Goal: Entertainment & Leisure: Consume media (video, audio)

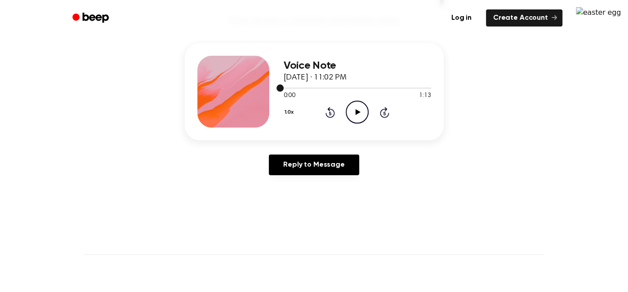
scroll to position [99, 0]
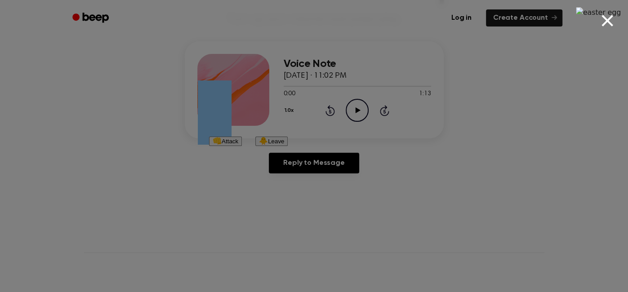
click at [242, 146] on button "👊 Attack" at bounding box center [225, 141] width 33 height 9
click at [288, 146] on button "🐥 Leave" at bounding box center [271, 141] width 32 height 9
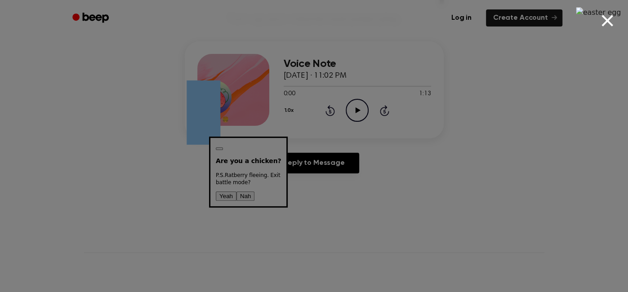
click at [281, 155] on div "Are you a chicken? P.S. Ratberry fleeing. Exit battle mode? Yeah Nah" at bounding box center [248, 172] width 65 height 58
click at [236, 191] on button "Yeah" at bounding box center [226, 195] width 21 height 9
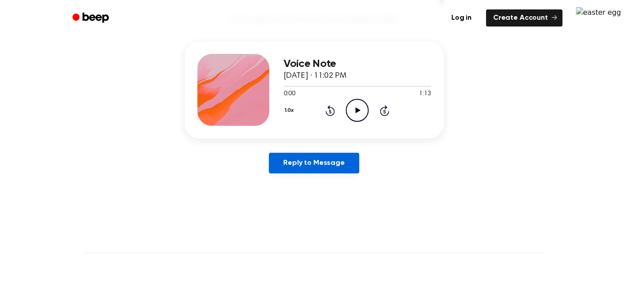
click at [341, 166] on link "Reply to Message" at bounding box center [314, 163] width 90 height 21
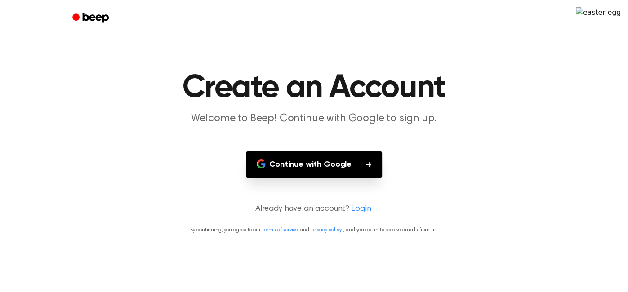
scroll to position [99, 0]
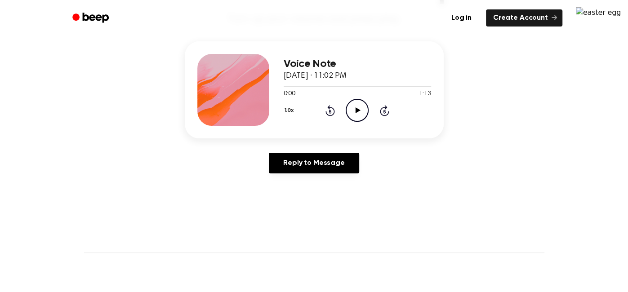
click at [357, 106] on icon "Play Audio" at bounding box center [356, 110] width 23 height 23
click at [357, 105] on icon "Pause Audio" at bounding box center [356, 110] width 23 height 23
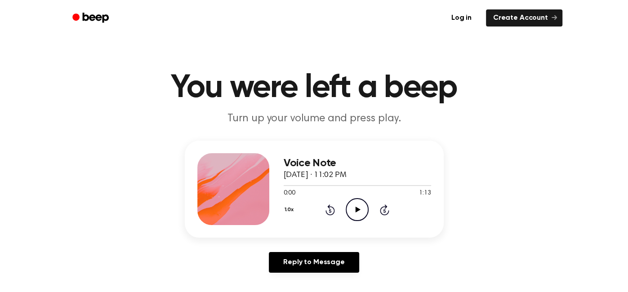
click at [354, 210] on icon "Play Audio" at bounding box center [356, 209] width 23 height 23
click at [354, 210] on icon "Pause Audio" at bounding box center [356, 209] width 23 height 23
click at [354, 210] on icon "Play Audio" at bounding box center [356, 209] width 23 height 23
click at [355, 207] on icon at bounding box center [357, 210] width 4 height 6
drag, startPoint x: 300, startPoint y: 183, endPoint x: 299, endPoint y: 188, distance: 5.6
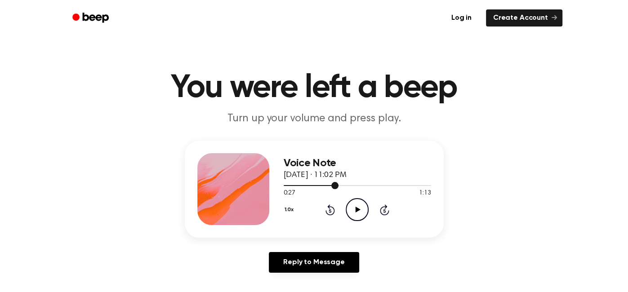
click at [299, 188] on div at bounding box center [356, 184] width 147 height 7
drag, startPoint x: 293, startPoint y: 184, endPoint x: 279, endPoint y: 183, distance: 13.5
click at [279, 183] on div "Voice Note September 14, 2025 · 11:02 PM 0:07 1:13 Your browser does not suppor…" at bounding box center [314, 189] width 259 height 97
click at [291, 187] on div at bounding box center [356, 184] width 147 height 7
click at [285, 183] on span at bounding box center [286, 185] width 7 height 7
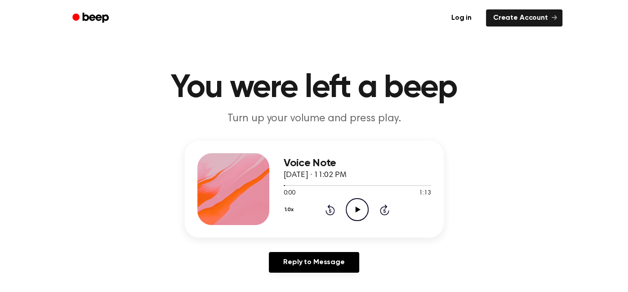
click at [353, 206] on icon "Play Audio" at bounding box center [356, 209] width 23 height 23
click at [363, 209] on icon "Play Audio" at bounding box center [356, 209] width 23 height 23
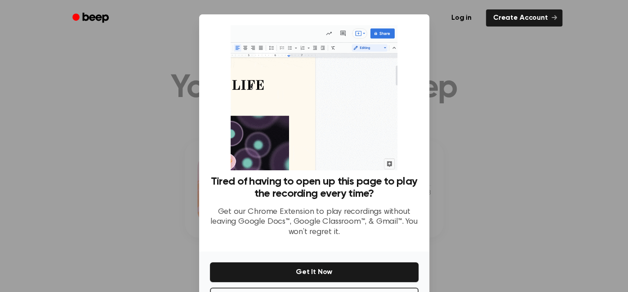
scroll to position [34, 0]
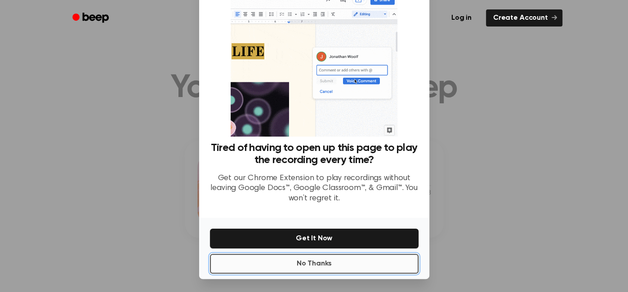
click at [382, 256] on button "No Thanks" at bounding box center [314, 264] width 208 height 20
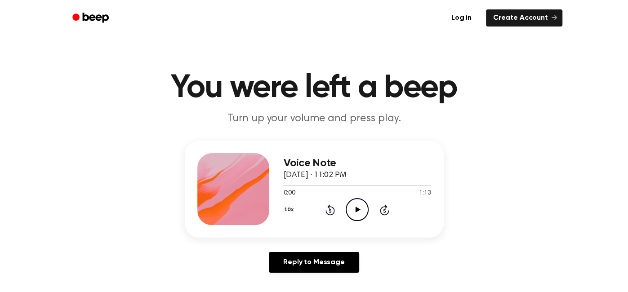
click at [350, 207] on icon "Play Audio" at bounding box center [356, 209] width 23 height 23
click at [358, 212] on icon at bounding box center [357, 210] width 4 height 6
click at [358, 212] on icon "Play Audio" at bounding box center [356, 209] width 23 height 23
click at [358, 212] on icon at bounding box center [357, 210] width 4 height 6
click at [434, 179] on div "Voice Note [DATE] · 11:02 PM 0:00 1:13 Your browser does not support the [objec…" at bounding box center [314, 189] width 259 height 97
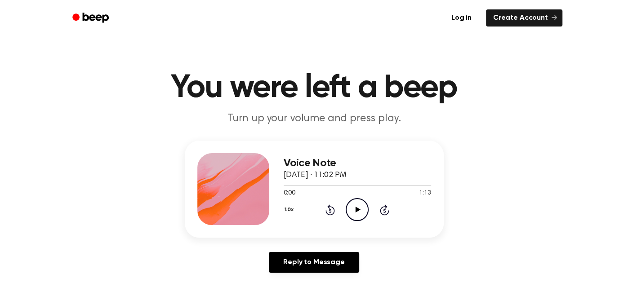
click at [356, 208] on icon at bounding box center [357, 210] width 5 height 6
click at [356, 208] on icon "Pause Audio" at bounding box center [356, 209] width 23 height 23
click at [356, 208] on icon at bounding box center [357, 210] width 5 height 6
click at [356, 208] on icon "Pause Audio" at bounding box center [356, 209] width 23 height 23
click at [356, 208] on icon at bounding box center [357, 210] width 5 height 6
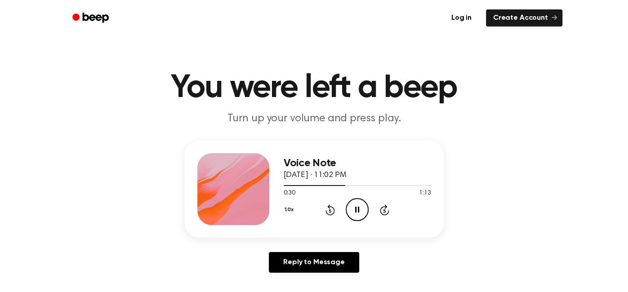
click at [358, 196] on div "0:30 1:13" at bounding box center [356, 193] width 147 height 9
click at [355, 206] on icon "Pause Audio" at bounding box center [356, 209] width 23 height 23
click at [354, 208] on icon "Play Audio" at bounding box center [356, 209] width 23 height 23
click at [355, 208] on icon at bounding box center [357, 210] width 4 height 6
click at [353, 212] on icon "Play Audio" at bounding box center [356, 209] width 23 height 23
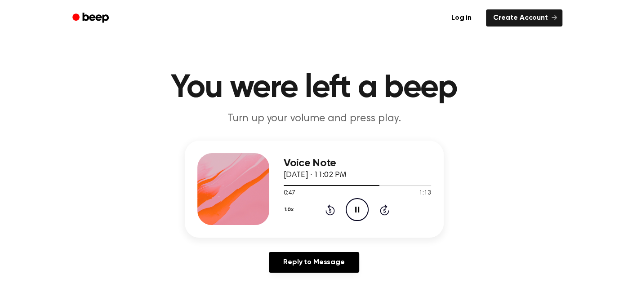
click at [353, 212] on icon "Pause Audio" at bounding box center [356, 209] width 23 height 23
click at [357, 212] on icon "Play Audio" at bounding box center [356, 209] width 23 height 23
click at [357, 212] on icon "Pause Audio" at bounding box center [356, 209] width 23 height 23
click at [355, 204] on icon "Play Audio" at bounding box center [356, 209] width 23 height 23
click at [354, 201] on icon "Pause Audio" at bounding box center [356, 209] width 23 height 23
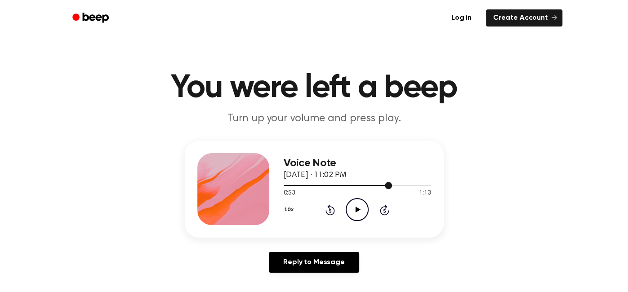
click at [375, 185] on div at bounding box center [337, 185] width 108 height 1
click at [354, 212] on icon "Play Audio" at bounding box center [356, 209] width 23 height 23
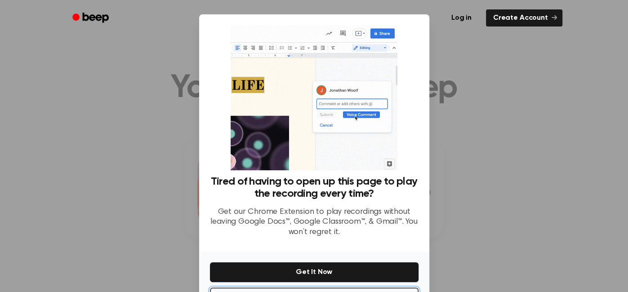
click at [354, 212] on div "Tired of having to open up this page to play the recording every time? Get our …" at bounding box center [314, 163] width 230 height 298
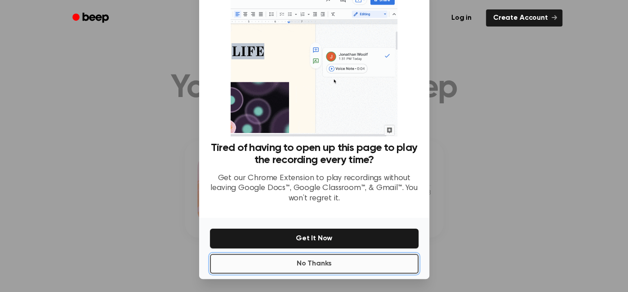
click at [360, 261] on button "No Thanks" at bounding box center [314, 264] width 208 height 20
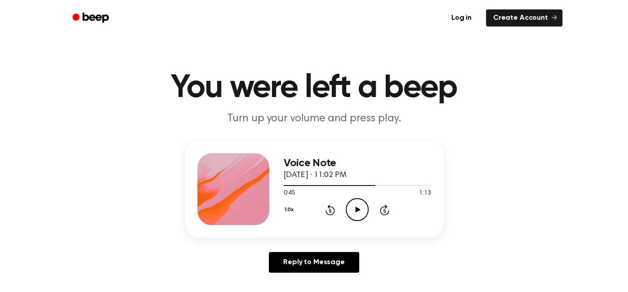
click at [354, 214] on icon "Play Audio" at bounding box center [356, 209] width 23 height 23
click at [354, 214] on icon "Pause Audio" at bounding box center [356, 209] width 23 height 23
click at [354, 212] on icon "Play Audio" at bounding box center [356, 209] width 23 height 23
click at [411, 187] on div at bounding box center [356, 184] width 147 height 7
click at [391, 183] on div at bounding box center [356, 184] width 147 height 7
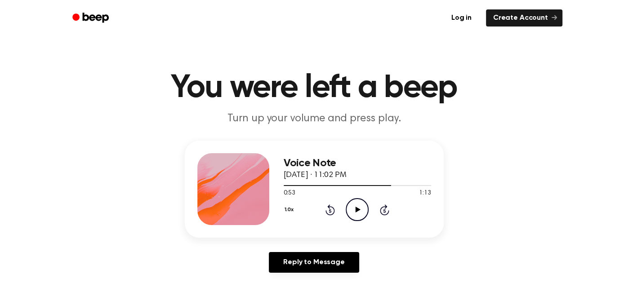
click at [357, 208] on icon at bounding box center [357, 210] width 5 height 6
click at [358, 202] on icon "Pause Audio" at bounding box center [356, 209] width 23 height 23
click at [283, 185] on div at bounding box center [341, 185] width 116 height 1
click at [354, 208] on icon "Play Audio" at bounding box center [356, 209] width 23 height 23
click at [362, 212] on icon "Play Audio" at bounding box center [356, 209] width 23 height 23
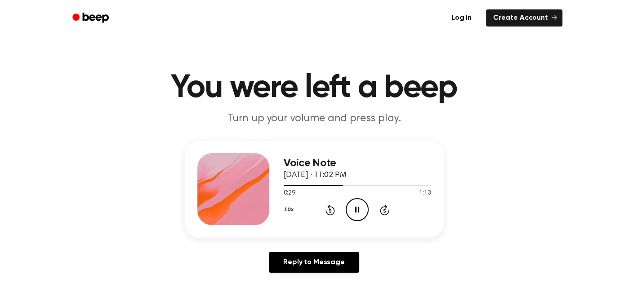
click at [366, 215] on circle at bounding box center [357, 210] width 22 height 22
click at [366, 214] on circle at bounding box center [357, 210] width 22 height 22
click at [352, 215] on icon "Play Audio" at bounding box center [356, 209] width 23 height 23
click at [352, 215] on icon "Pause Audio" at bounding box center [356, 209] width 23 height 23
click at [357, 217] on icon "Play Audio" at bounding box center [356, 209] width 23 height 23
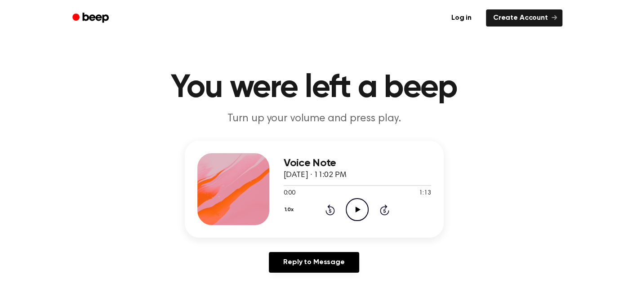
click at [356, 214] on icon "Play Audio" at bounding box center [356, 209] width 23 height 23
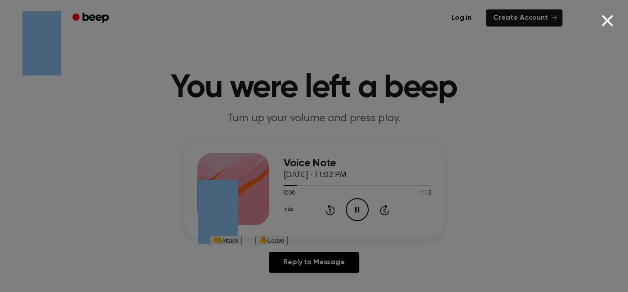
click at [242, 245] on button "👊 Attack" at bounding box center [225, 240] width 33 height 9
click at [288, 245] on div "👊 Attack 🐥 Leave Are you a chicken? P.S. EmojiGolem fleeing. Exit battle mode? …" at bounding box center [248, 240] width 79 height 9
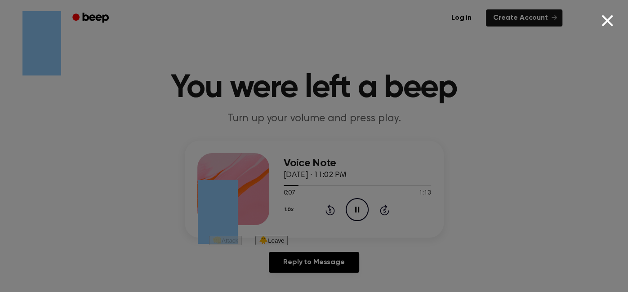
click at [288, 245] on div "👊 Attack 🐥 Leave Are you a chicken? P.S. EmojiGolem fleeing. Exit battle mode? …" at bounding box center [248, 240] width 79 height 9
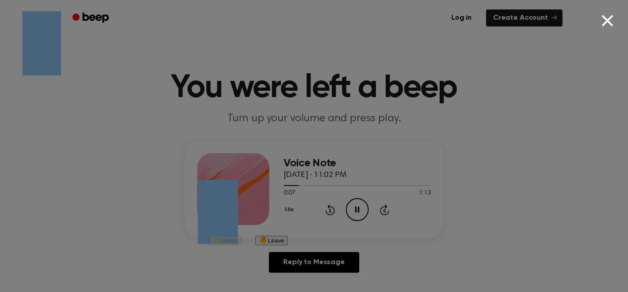
click at [288, 245] on div "👊 Attack 🐥 Leave Are you a chicken? P.S. EmojiGolem fleeing. Exit battle mode? …" at bounding box center [248, 240] width 79 height 9
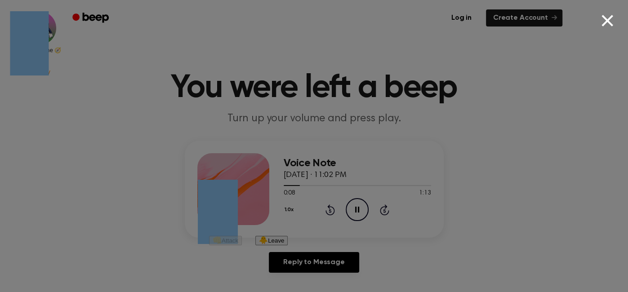
click at [288, 245] on div "👊 Attack 🐥 Leave Are you a chicken? P.S. EmojiGolem fleeing. Exit battle mode? …" at bounding box center [248, 240] width 79 height 9
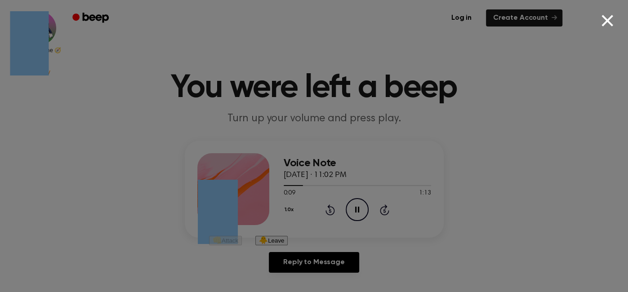
click at [288, 245] on div "👊 Attack 🐥 Leave Are you a chicken? P.S. EmojiGolem fleeing. Exit battle mode? …" at bounding box center [248, 240] width 79 height 9
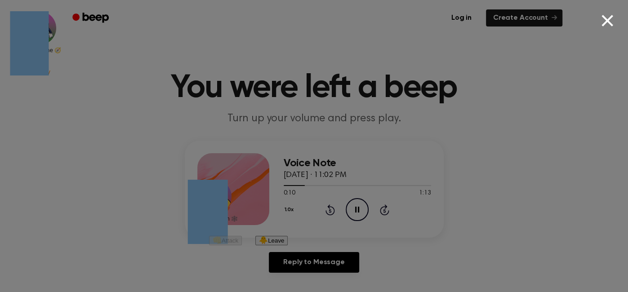
click at [288, 245] on div "👊 Attack 🐥 Leave Are you a chicken? P.S. EmojiGolem fleeing. Exit battle mode? …" at bounding box center [248, 240] width 79 height 9
click at [242, 245] on button "👊 Attack" at bounding box center [225, 240] width 33 height 9
click at [288, 245] on div "👊 Attack 🐥 Leave Are you a chicken? P.S. EmojiGolem fleeing. Exit battle mode? …" at bounding box center [248, 240] width 79 height 9
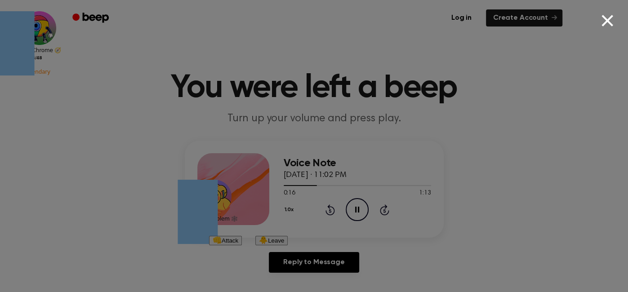
click at [242, 245] on button "👊 Attack" at bounding box center [225, 240] width 33 height 9
click at [288, 245] on div "👊 Attack 🐥 Leave Are you a chicken? P.S. EmojiGolem fleeing. Exit battle mode? …" at bounding box center [248, 240] width 79 height 9
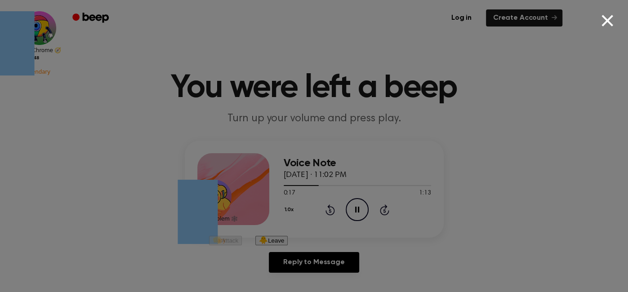
click at [288, 245] on div "👊 Attack 🐥 Leave Are you a chicken? P.S. EmojiGolem fleeing. Exit battle mode? …" at bounding box center [248, 240] width 79 height 9
